Goal: Check status: Check status

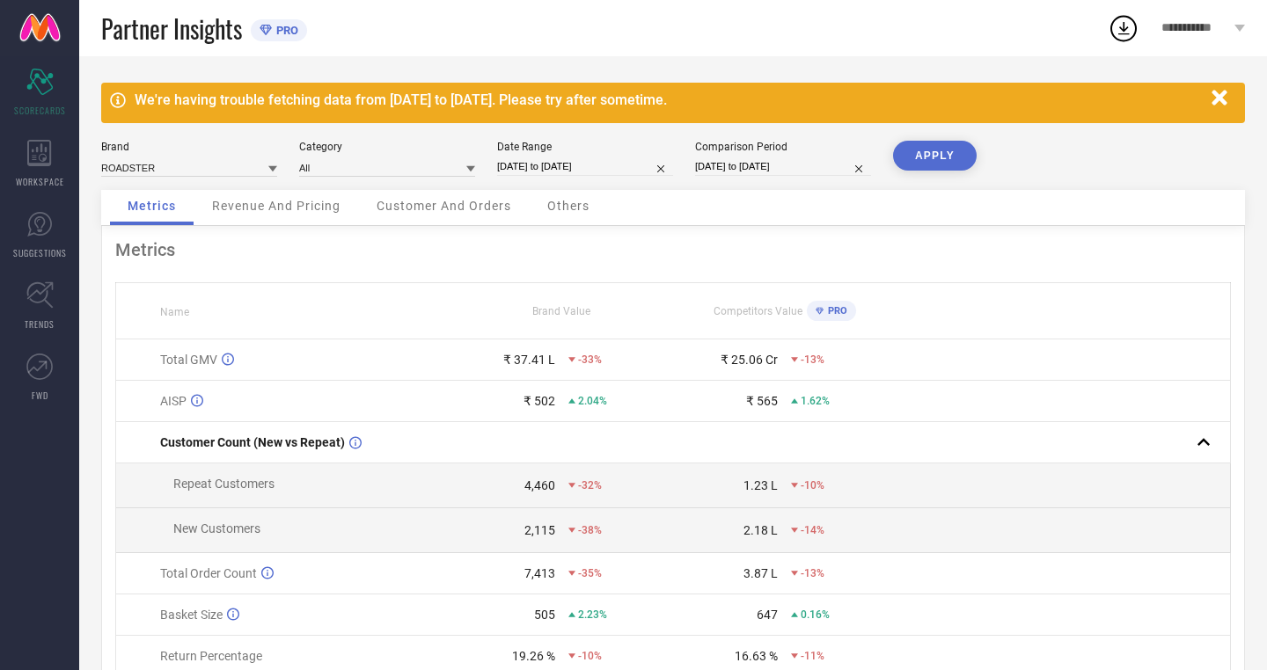
click at [293, 362] on div "Total GMV" at bounding box center [304, 360] width 289 height 14
click at [159, 169] on input at bounding box center [189, 167] width 176 height 18
type input "L"
click at [355, 165] on input at bounding box center [387, 167] width 176 height 18
type input "f"
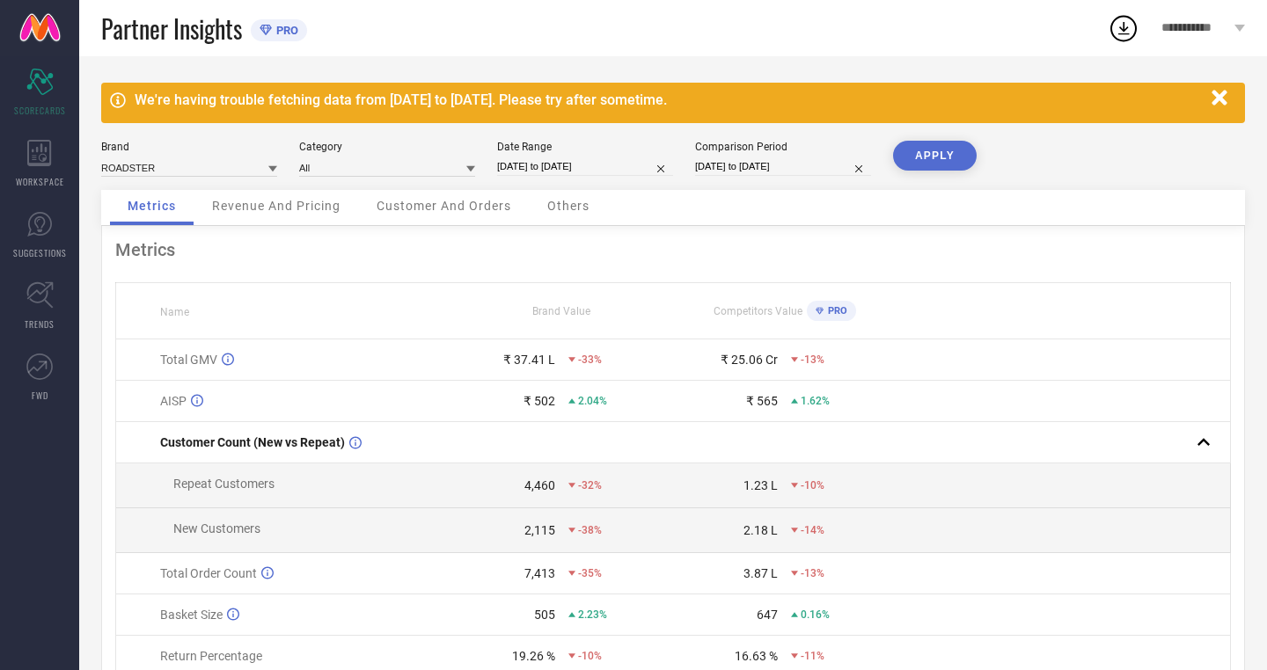
click at [1133, 28] on icon at bounding box center [1123, 28] width 32 height 32
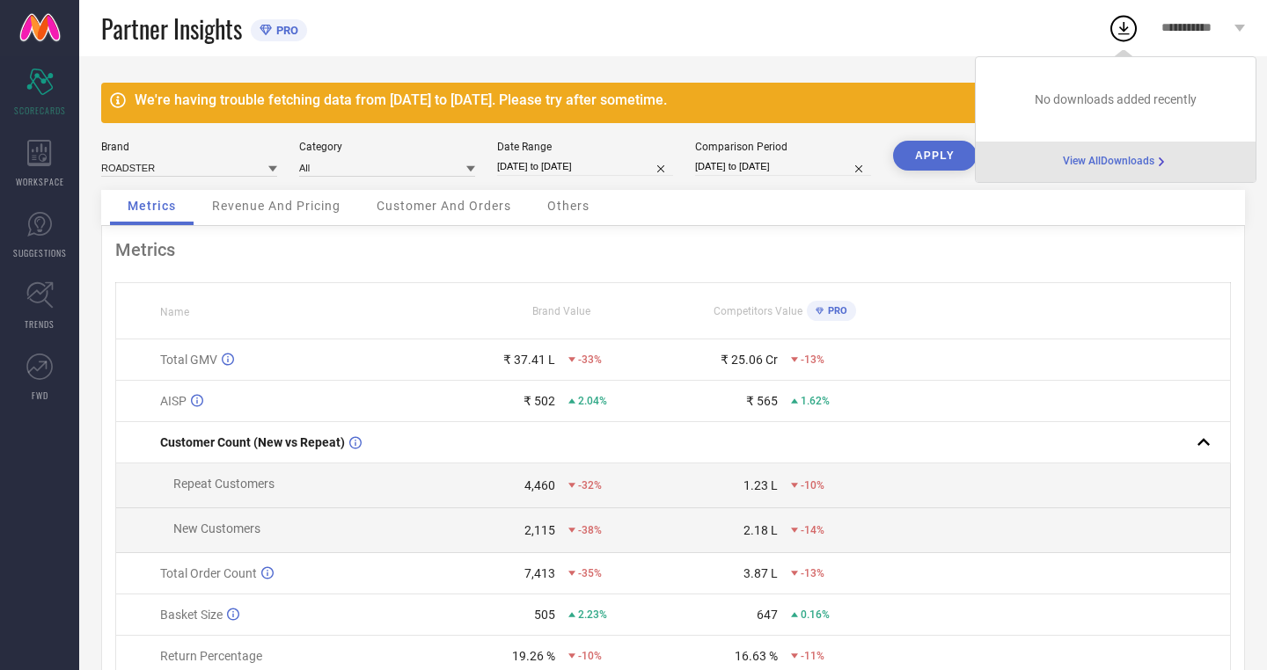
click at [1106, 159] on span "View All Downloads" at bounding box center [1107, 162] width 91 height 14
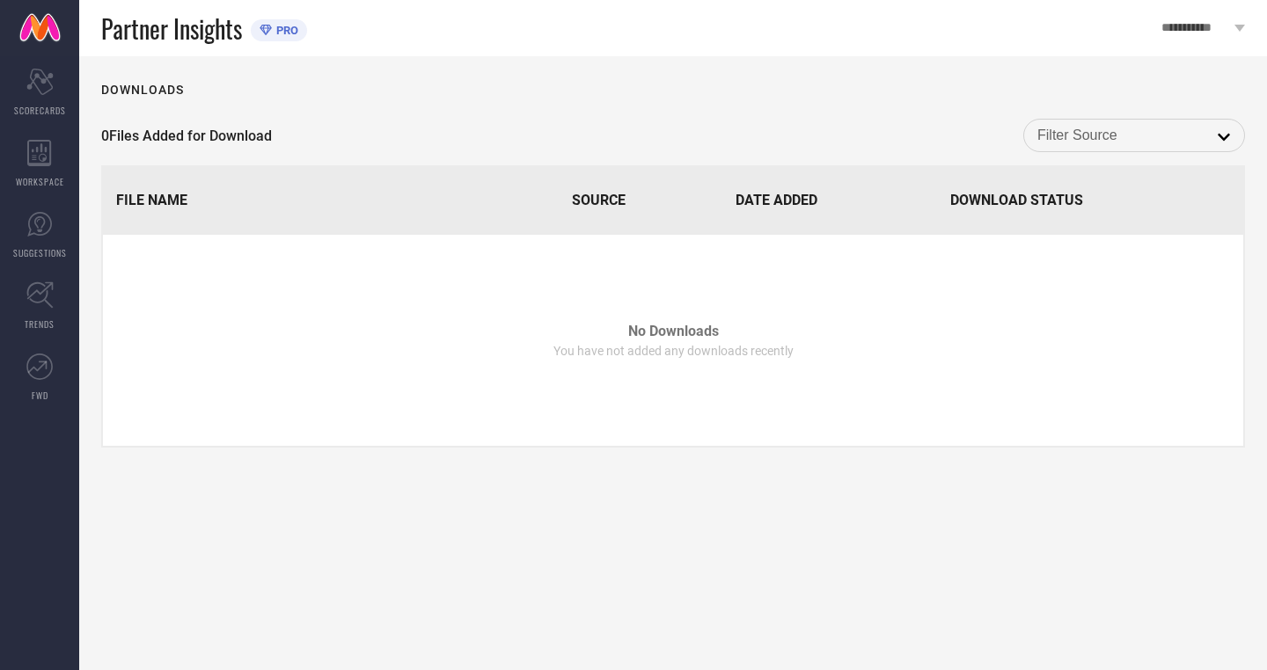
click at [1167, 130] on input at bounding box center [1133, 135] width 193 height 23
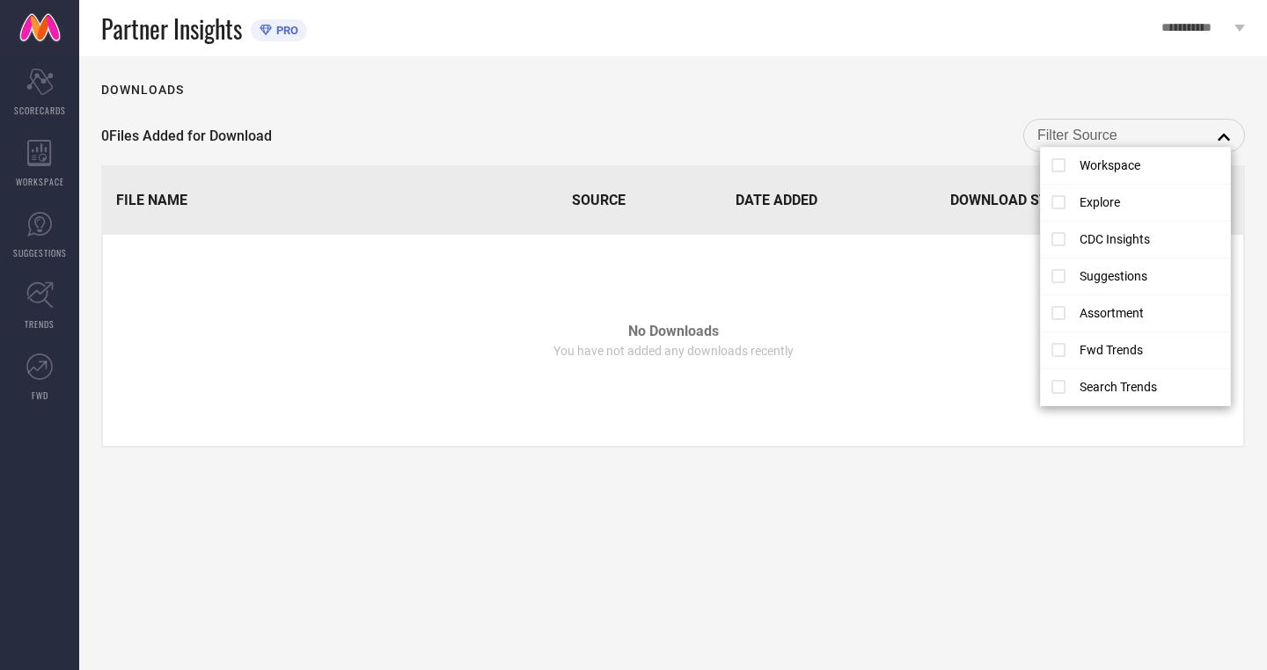
click at [734, 69] on div "Downloads 0 Files Added for Download close File Name Source Date Added Download…" at bounding box center [672, 363] width 1187 height 614
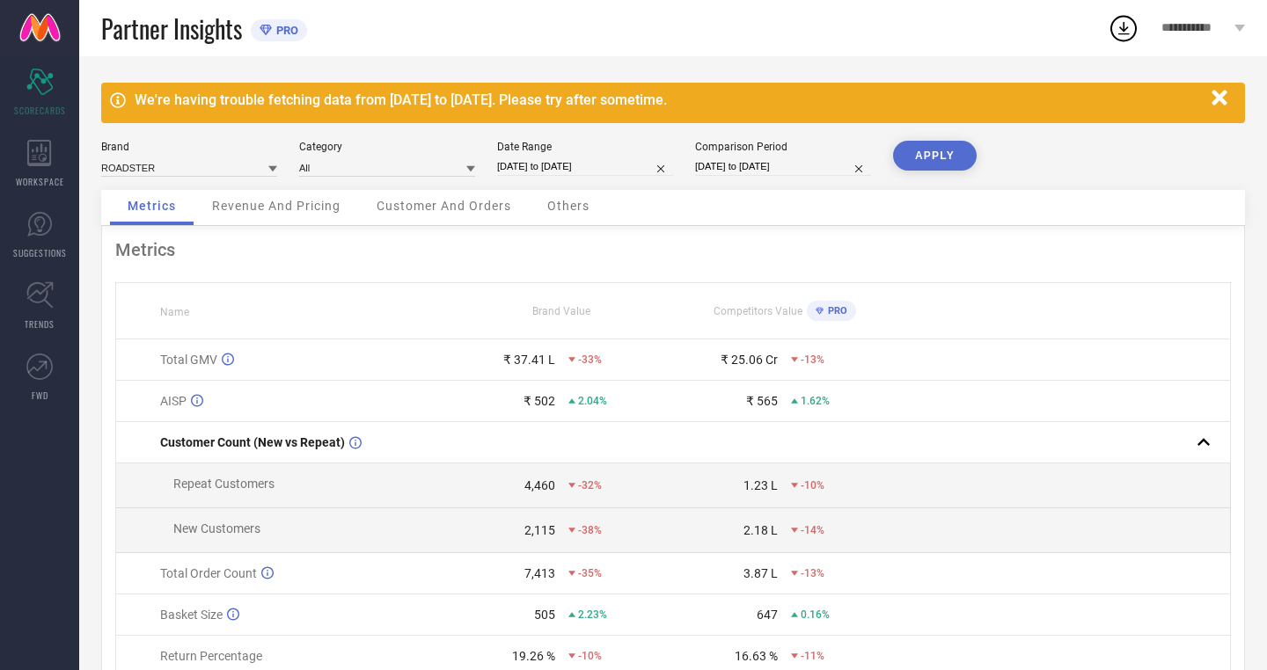
click at [1221, 98] on icon "button" at bounding box center [1218, 97] width 15 height 15
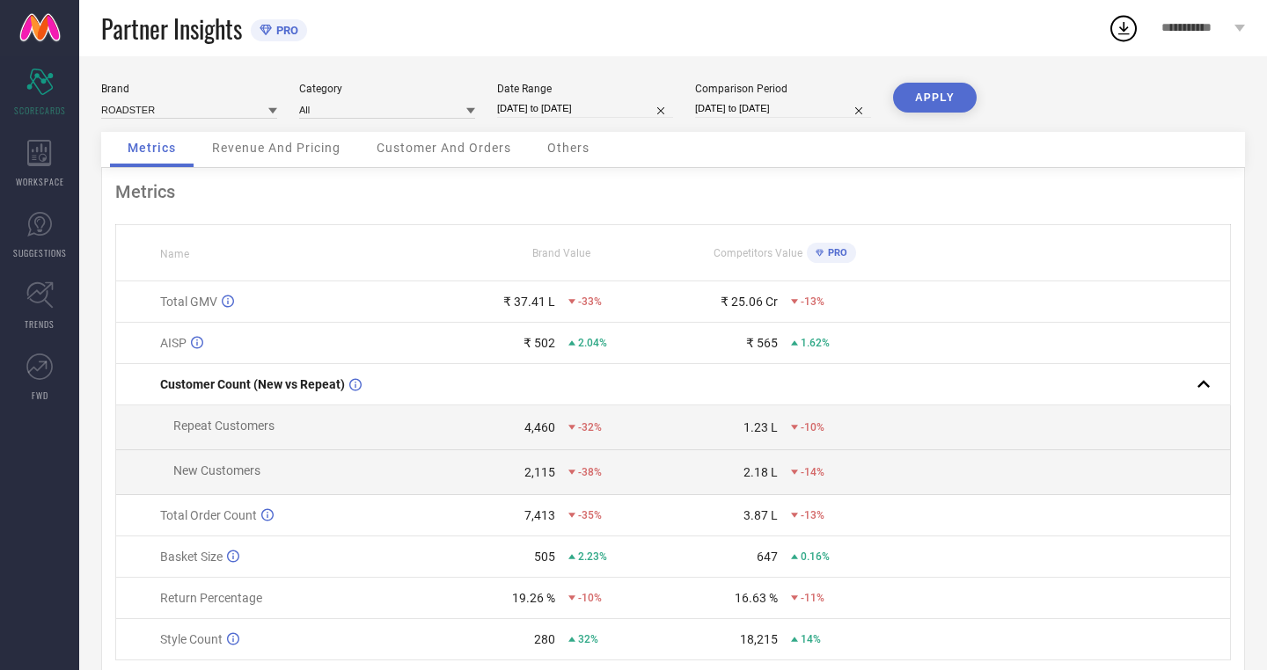
click at [336, 158] on div "Revenue And Pricing" at bounding box center [276, 149] width 164 height 35
